Goal: Information Seeking & Learning: Learn about a topic

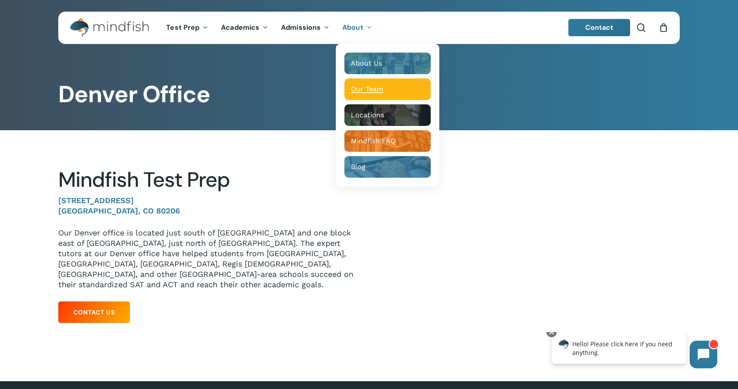
click at [355, 92] on span "Our Team" at bounding box center [367, 89] width 32 height 8
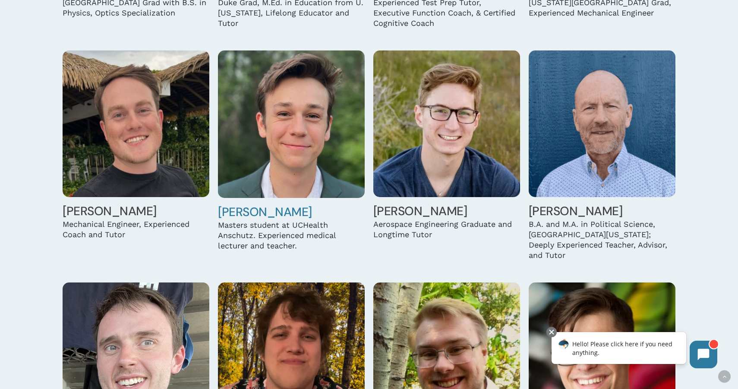
scroll to position [2380, 0]
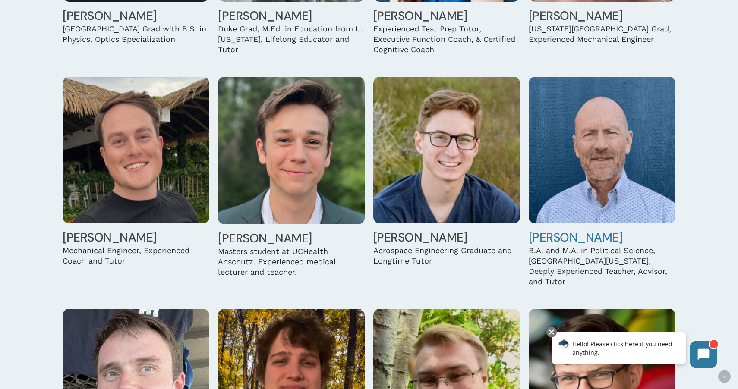
click at [583, 111] on img at bounding box center [602, 150] width 147 height 147
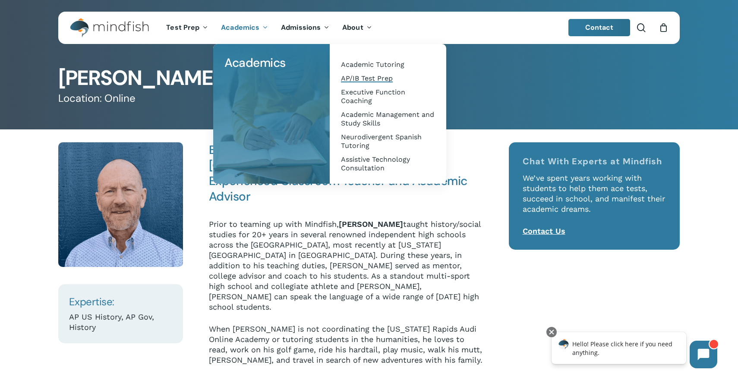
click at [377, 75] on span "AP/IB Test Prep" at bounding box center [367, 78] width 52 height 8
